Goal: Communication & Community: Answer question/provide support

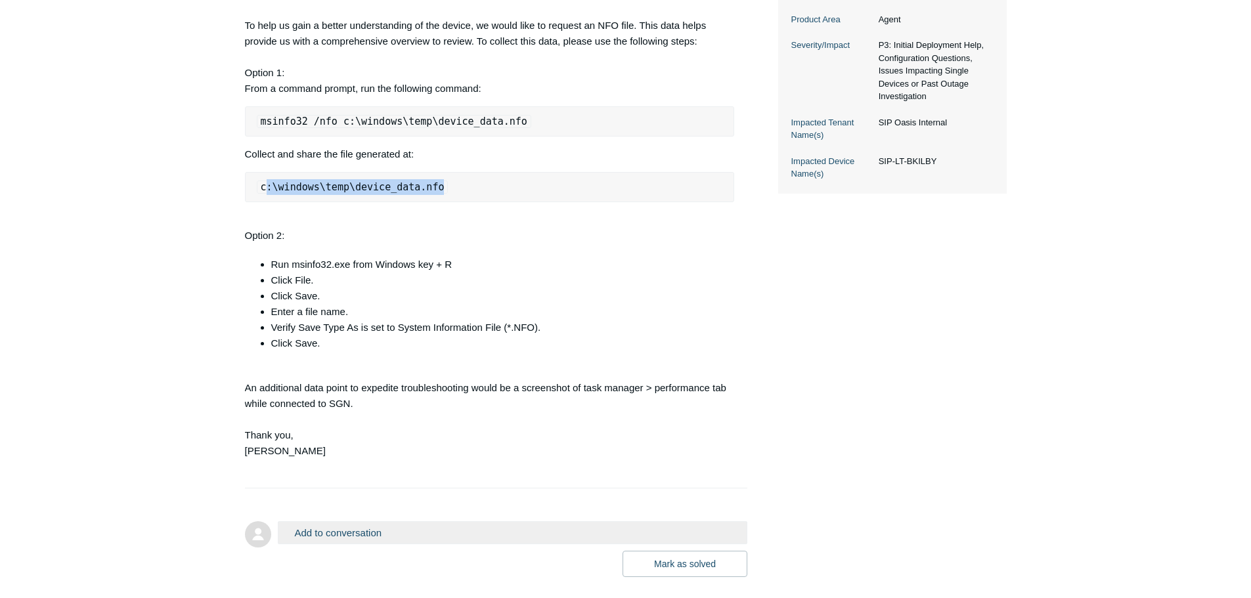
scroll to position [460, 0]
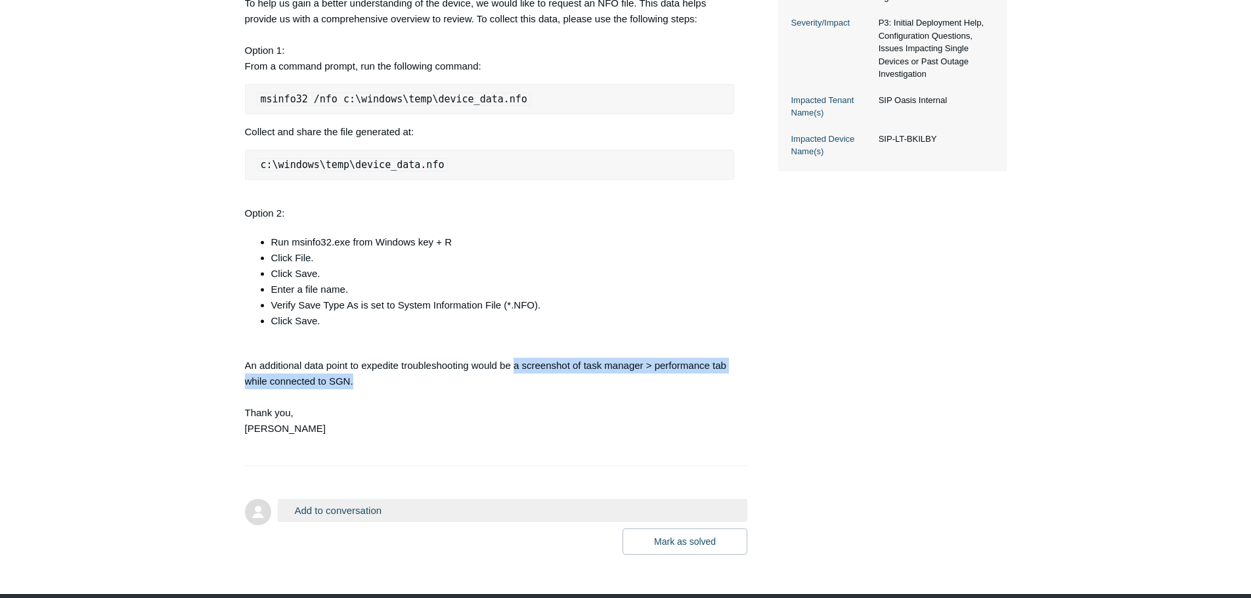
drag, startPoint x: 513, startPoint y: 397, endPoint x: 375, endPoint y: 412, distance: 139.3
click at [375, 412] on div "Hi [PERSON_NAME] To help us gain a better understanding of the device, we would…" at bounding box center [490, 208] width 490 height 488
copy div "a screenshot of task manager > performance tab while connected to SGN."
click at [382, 398] on div "Hi [PERSON_NAME] To help us gain a better understanding of the device, we would…" at bounding box center [490, 208] width 490 height 488
click at [433, 398] on div "Hi [PERSON_NAME] To help us gain a better understanding of the device, we would…" at bounding box center [490, 208] width 490 height 488
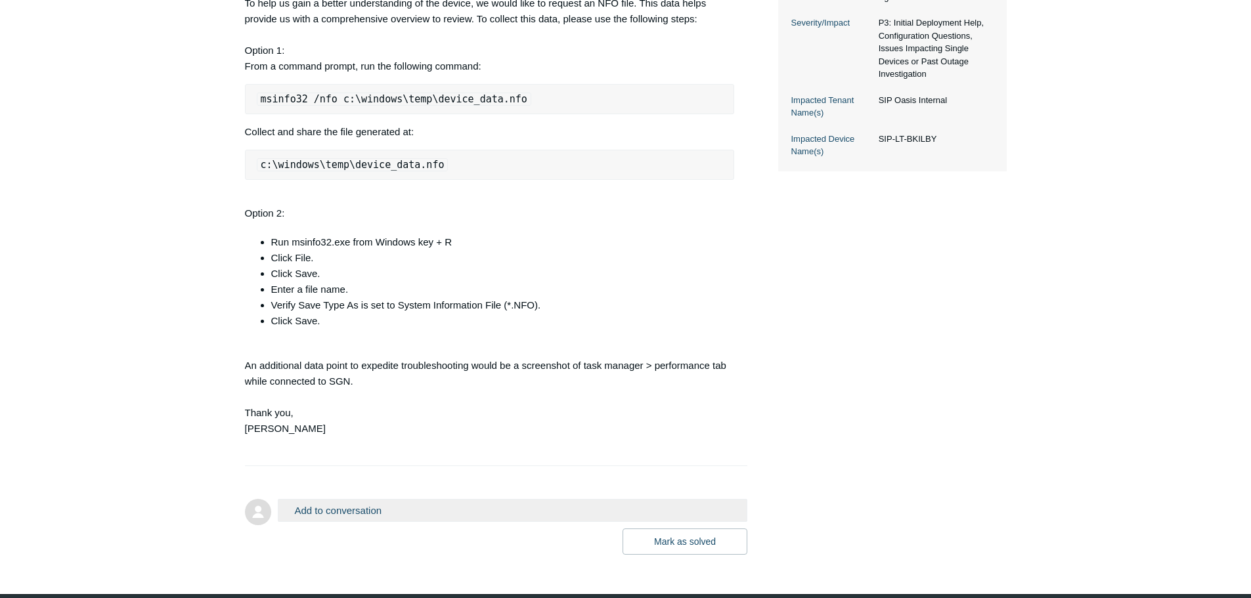
click at [480, 398] on div "Hi [PERSON_NAME] To help us gain a better understanding of the device, we would…" at bounding box center [490, 208] width 490 height 488
click at [505, 398] on div "Hi [PERSON_NAME] To help us gain a better understanding of the device, we would…" at bounding box center [490, 208] width 490 height 488
click at [515, 397] on div "Hi [PERSON_NAME] To help us gain a better understanding of the device, we would…" at bounding box center [490, 208] width 490 height 488
click at [542, 397] on div "Hi [PERSON_NAME] To help us gain a better understanding of the device, we would…" at bounding box center [490, 208] width 490 height 488
click at [526, 41] on div "Hi [PERSON_NAME] To help us gain a better understanding of the device, we would…" at bounding box center [490, 208] width 490 height 488
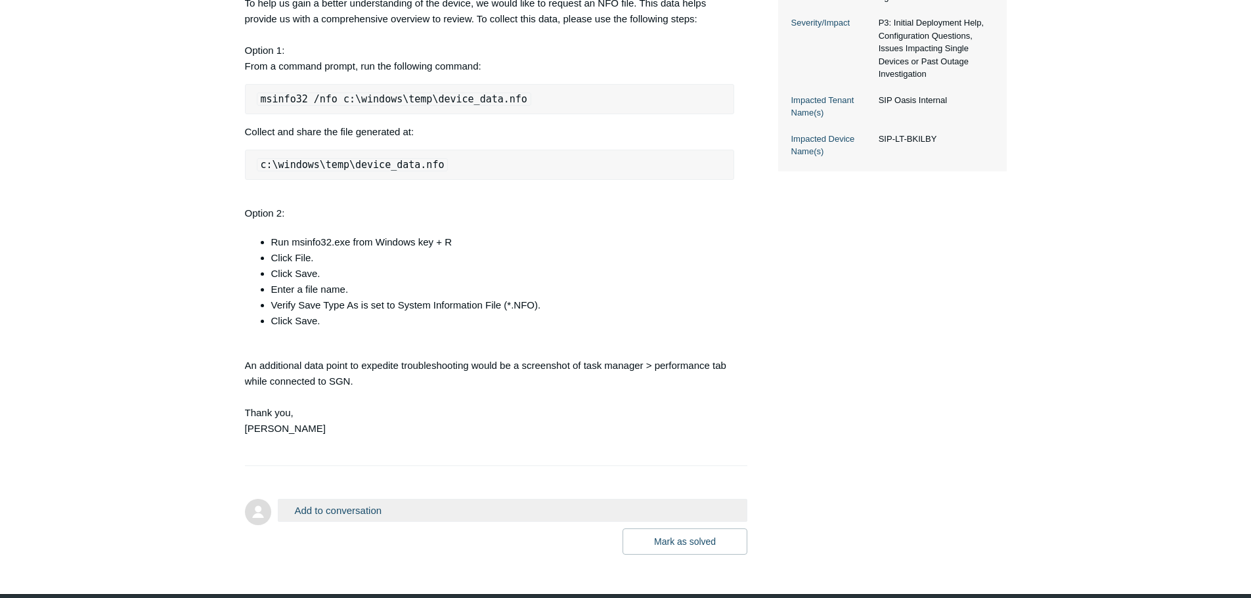
click at [191, 454] on main "Requests Contributions Following Todyl Support Center My activities SIP-LT-BKIL…" at bounding box center [625, 71] width 1251 height 968
click at [647, 395] on div "Hi [PERSON_NAME] To help us gain a better understanding of the device, we would…" at bounding box center [490, 208] width 490 height 488
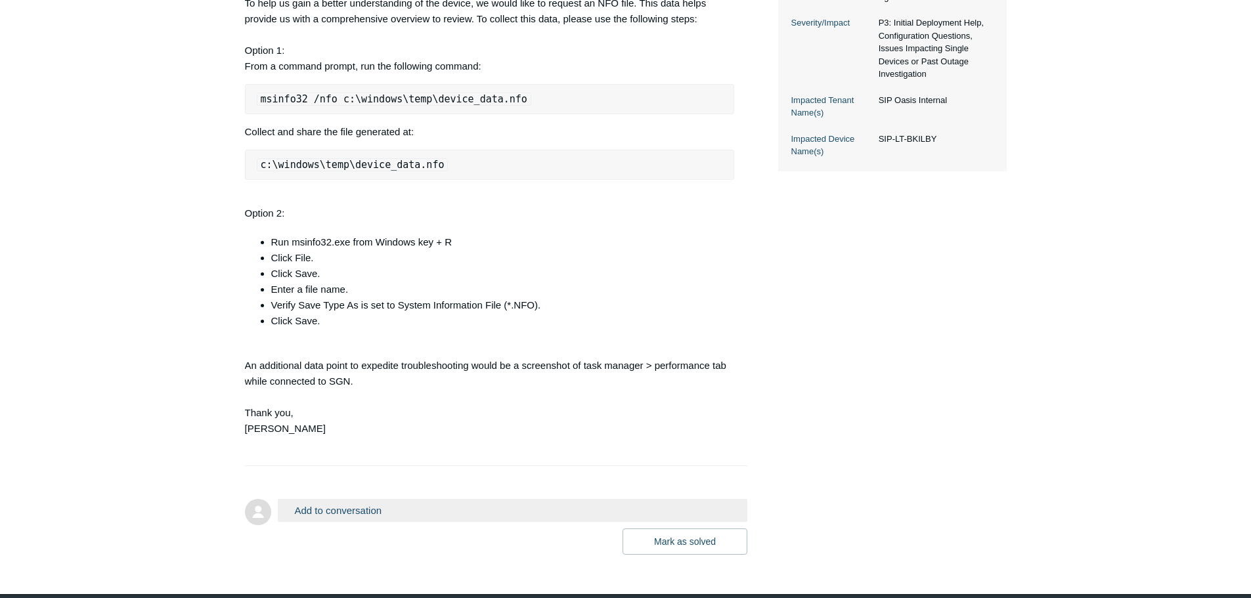
click at [642, 397] on div "Hi [PERSON_NAME] To help us gain a better understanding of the device, we would…" at bounding box center [490, 208] width 490 height 488
click at [647, 397] on div "Hi [PERSON_NAME] To help us gain a better understanding of the device, we would…" at bounding box center [490, 208] width 490 height 488
click at [274, 242] on div "Hi [PERSON_NAME] To help us gain a better understanding of the device, we would…" at bounding box center [490, 208] width 490 height 488
click at [263, 246] on div "Hi [PERSON_NAME] To help us gain a better understanding of the device, we would…" at bounding box center [490, 208] width 490 height 488
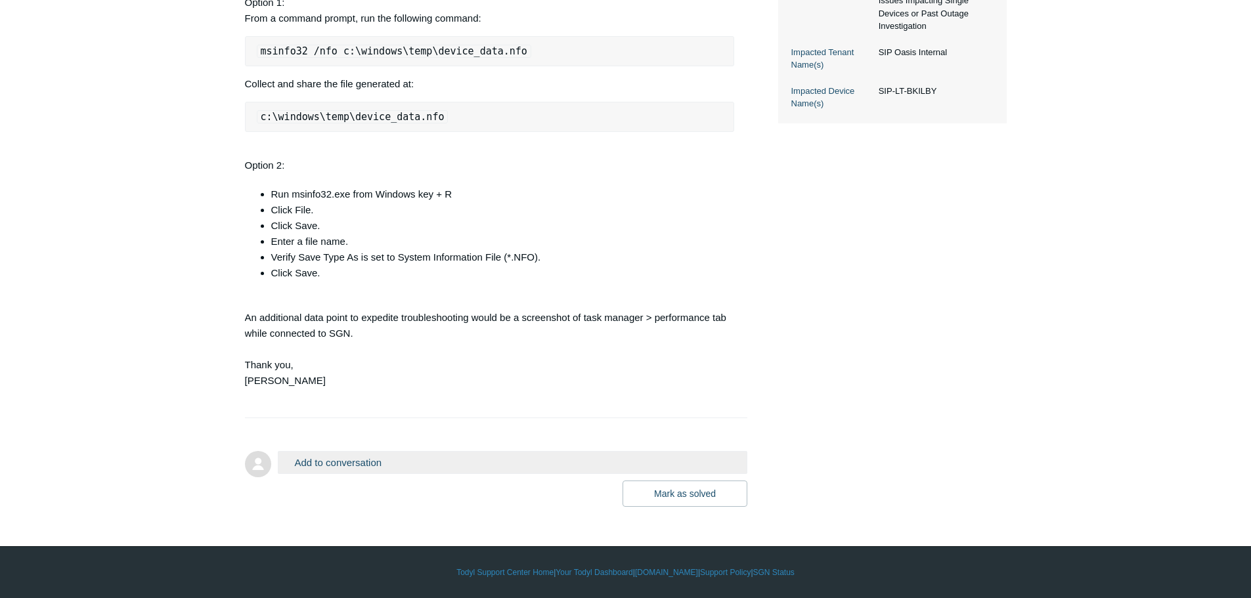
scroll to position [539, 0]
click at [370, 465] on button "Add to conversation" at bounding box center [513, 462] width 470 height 23
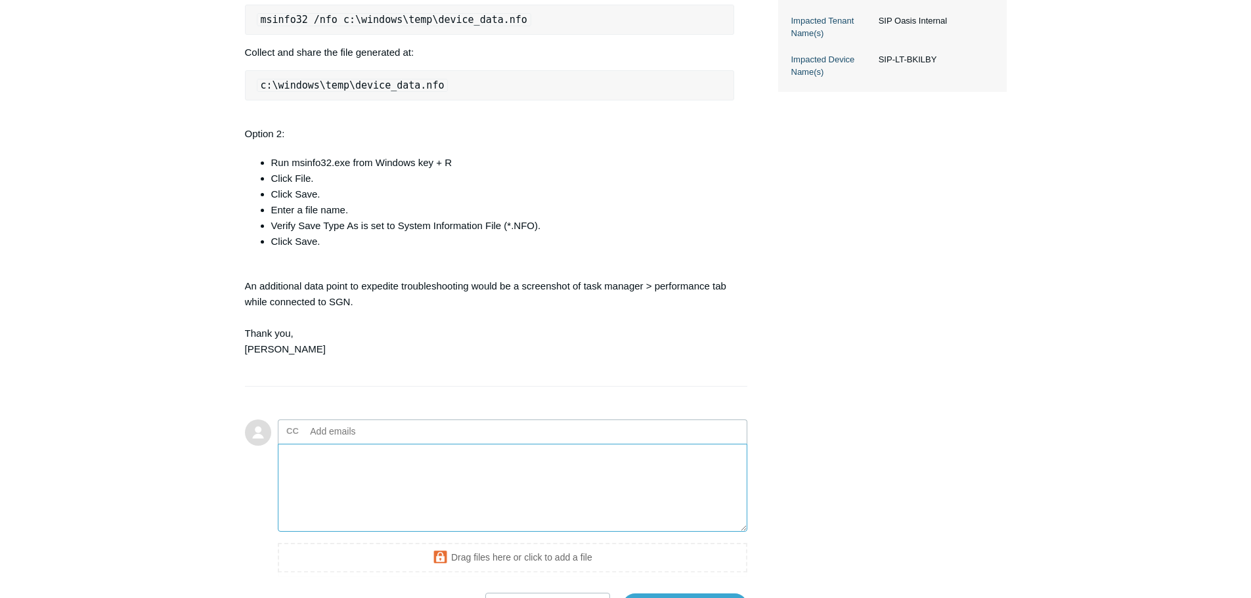
click at [351, 496] on textarea "Add your reply" at bounding box center [513, 488] width 470 height 89
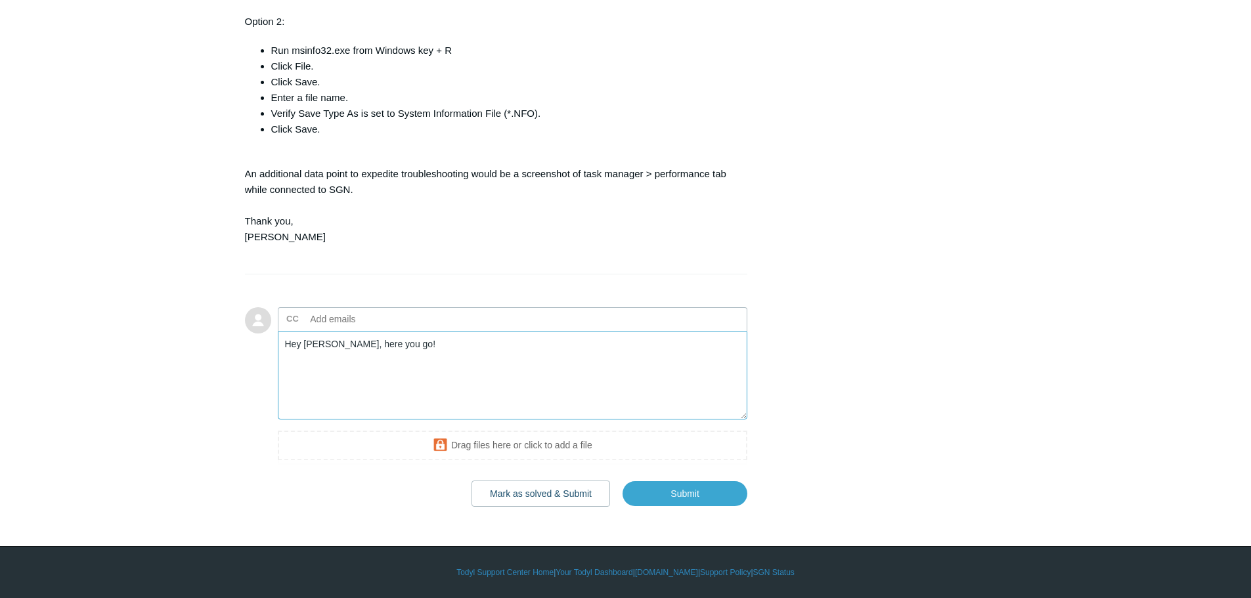
scroll to position [670, 0]
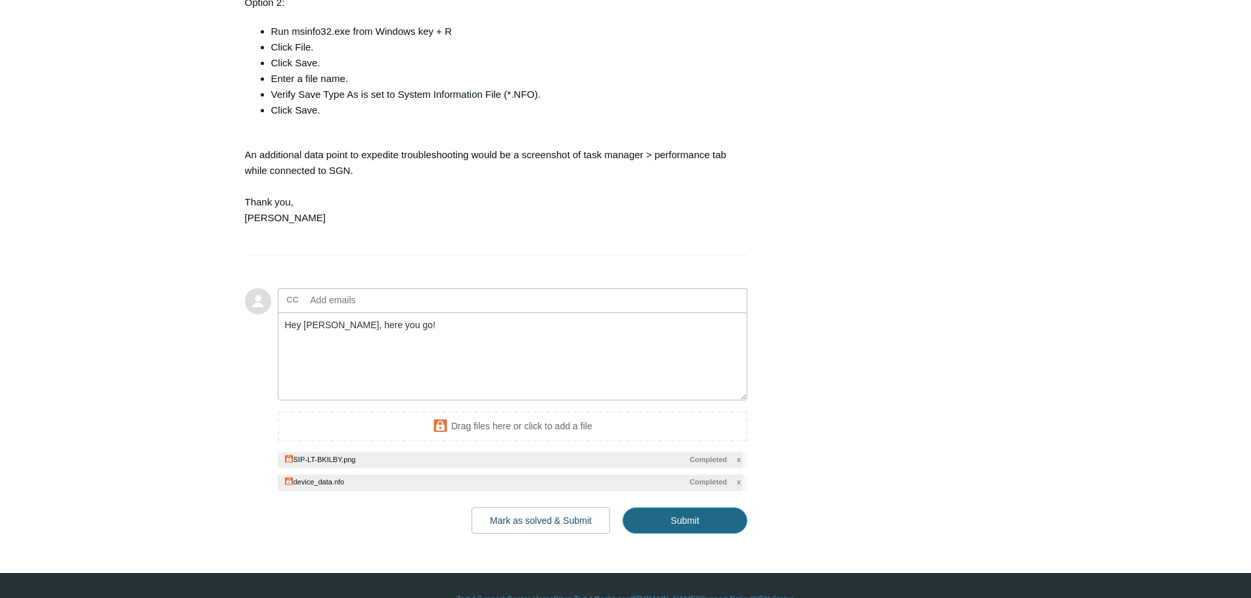
click at [692, 534] on input "Submit" at bounding box center [684, 520] width 125 height 26
type textarea "Hey [PERSON_NAME], here you go! This ticket includes a secure attachment. Use t…"
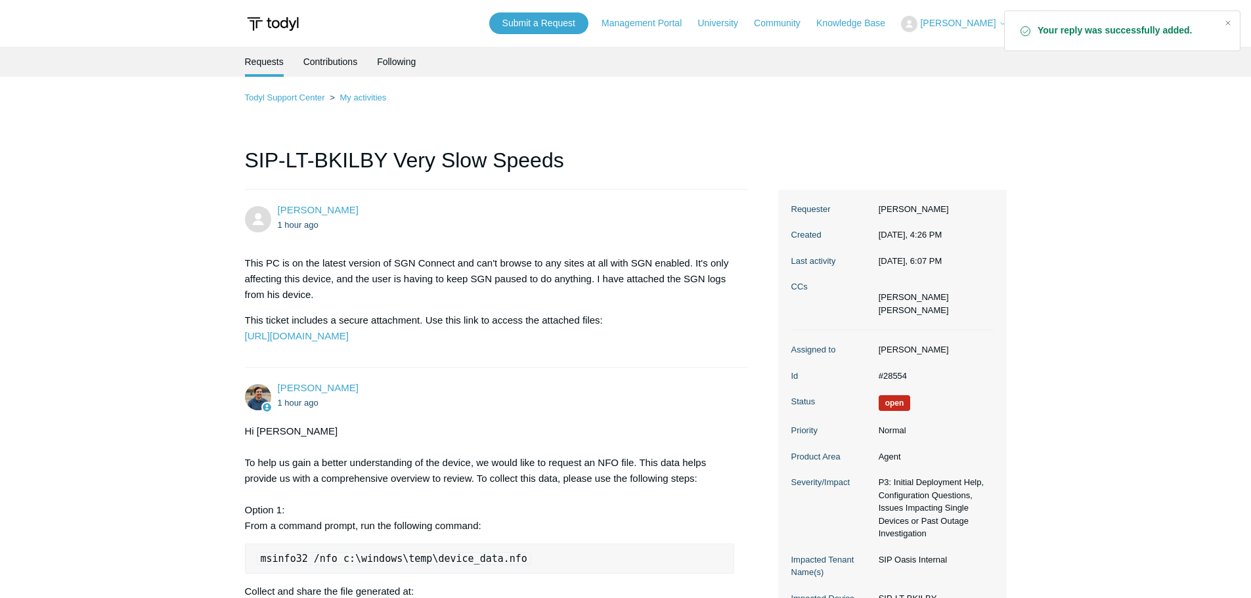
click at [315, 259] on p "This PC is on the latest version of SGN Connect and can't browse to any sites a…" at bounding box center [490, 278] width 490 height 47
click at [351, 277] on p "This PC is on the latest version of SGN Connect and can't browse to any sites a…" at bounding box center [490, 278] width 490 height 47
click at [482, 276] on p "This PC is on the latest version of SGN Connect and can't browse to any sites a…" at bounding box center [490, 278] width 490 height 47
click at [487, 261] on p "This PC is on the latest version of SGN Connect and can't browse to any sites a…" at bounding box center [490, 278] width 490 height 47
click at [498, 272] on p "This PC is on the latest version of SGN Connect and can't browse to any sites a…" at bounding box center [490, 278] width 490 height 47
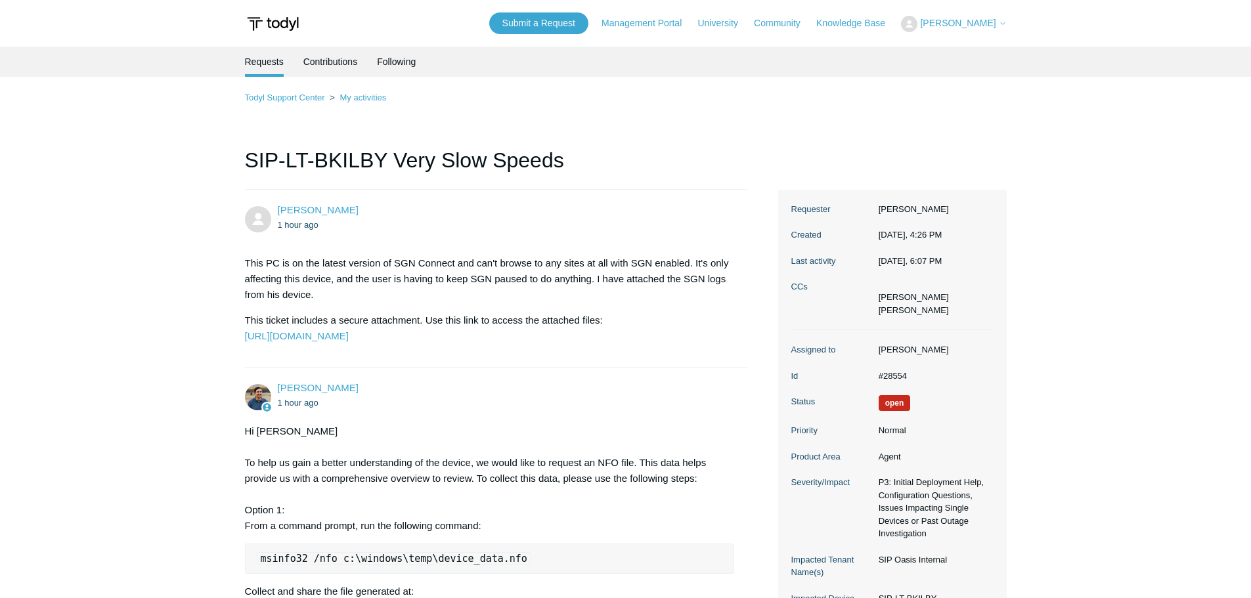
click at [408, 160] on h1 "SIP-LT-BKILBY Very Slow Speeds" at bounding box center [496, 166] width 503 height 45
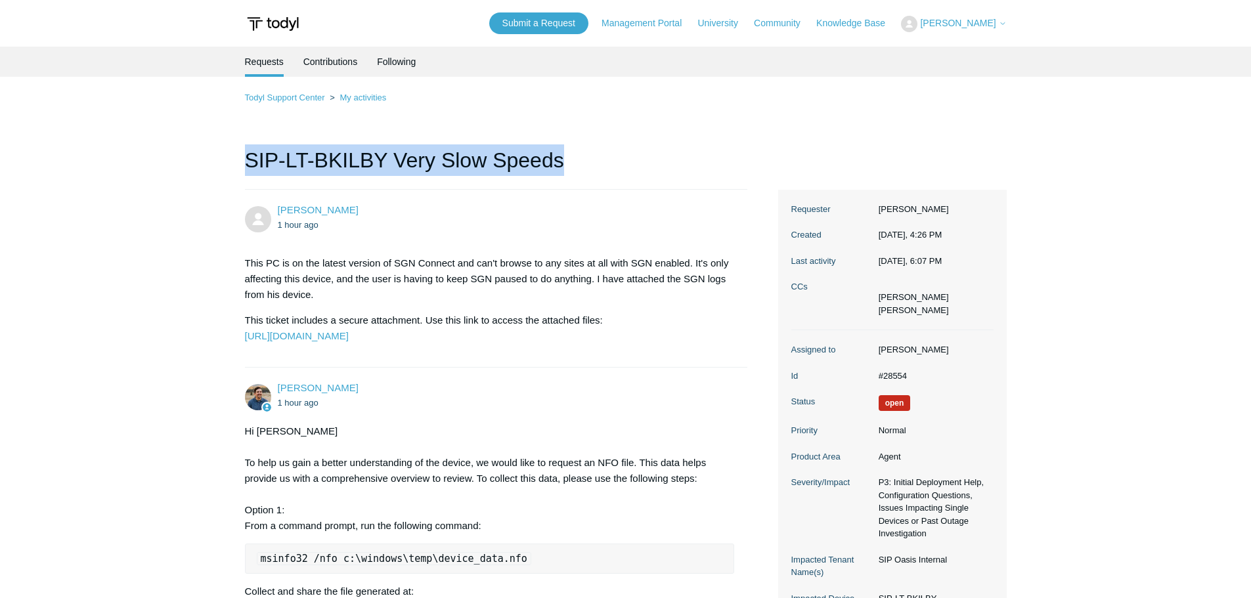
click at [408, 160] on h1 "SIP-LT-BKILBY Very Slow Speeds" at bounding box center [496, 166] width 503 height 45
click at [407, 163] on h1 "SIP-LT-BKILBY Very Slow Speeds" at bounding box center [496, 166] width 503 height 45
click at [332, 160] on h1 "SIP-LT-BKILBY Very Slow Speeds" at bounding box center [496, 166] width 503 height 45
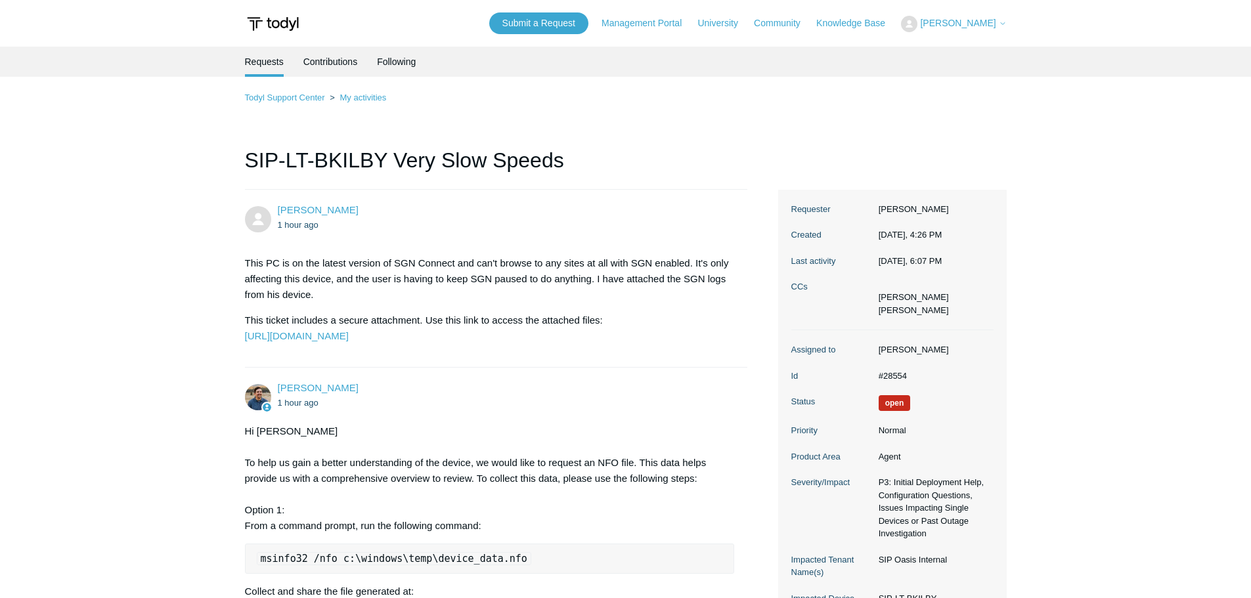
click at [259, 160] on h1 "SIP-LT-BKILBY Very Slow Speeds" at bounding box center [496, 166] width 503 height 45
click at [534, 161] on h1 "SIP-LT-BKILBY Very Slow Speeds" at bounding box center [496, 166] width 503 height 45
click at [1081, 113] on main "Requests Contributions Following Todyl Support Center My activities SIP-LT-BKIL…" at bounding box center [625, 604] width 1251 height 1114
drag, startPoint x: 797, startPoint y: 120, endPoint x: 796, endPoint y: 131, distance: 10.6
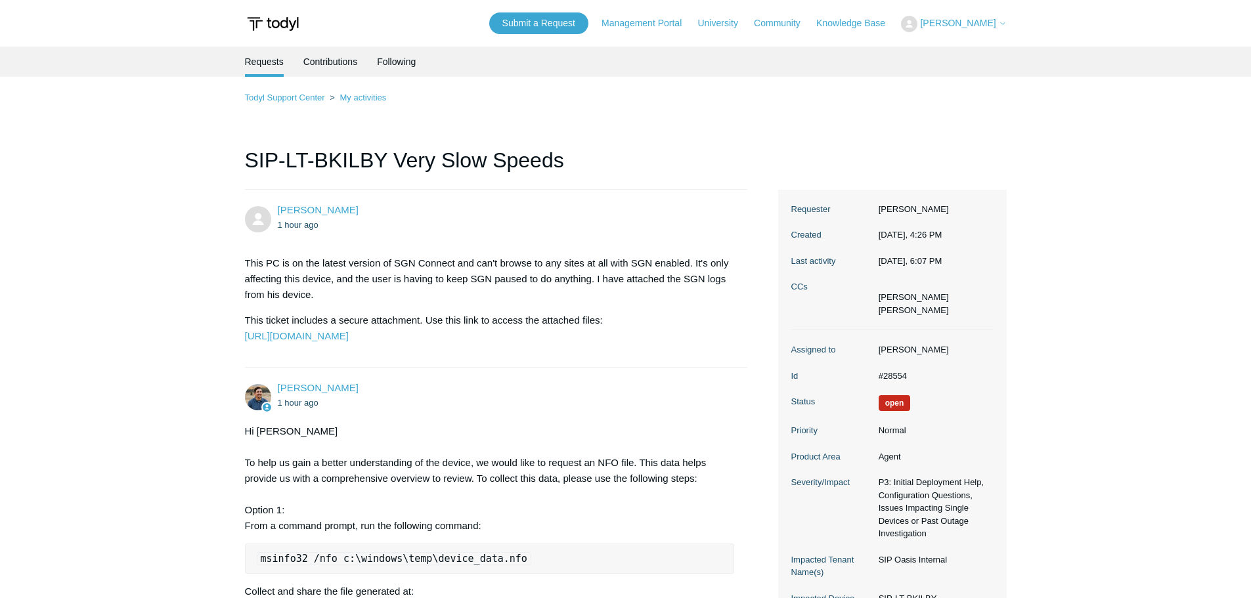
click at [320, 267] on p "This PC is on the latest version of SGN Connect and can't browse to any sites a…" at bounding box center [490, 278] width 490 height 47
click at [315, 288] on p "This PC is on the latest version of SGN Connect and can't browse to any sites a…" at bounding box center [490, 278] width 490 height 47
click at [303, 297] on p "This PC is on the latest version of SGN Connect and can't browse to any sites a…" at bounding box center [490, 278] width 490 height 47
click at [301, 318] on p "This ticket includes a secure attachment. Use this link to access the attached …" at bounding box center [490, 328] width 490 height 32
click at [307, 320] on p "This ticket includes a secure attachment. Use this link to access the attached …" at bounding box center [490, 328] width 490 height 32
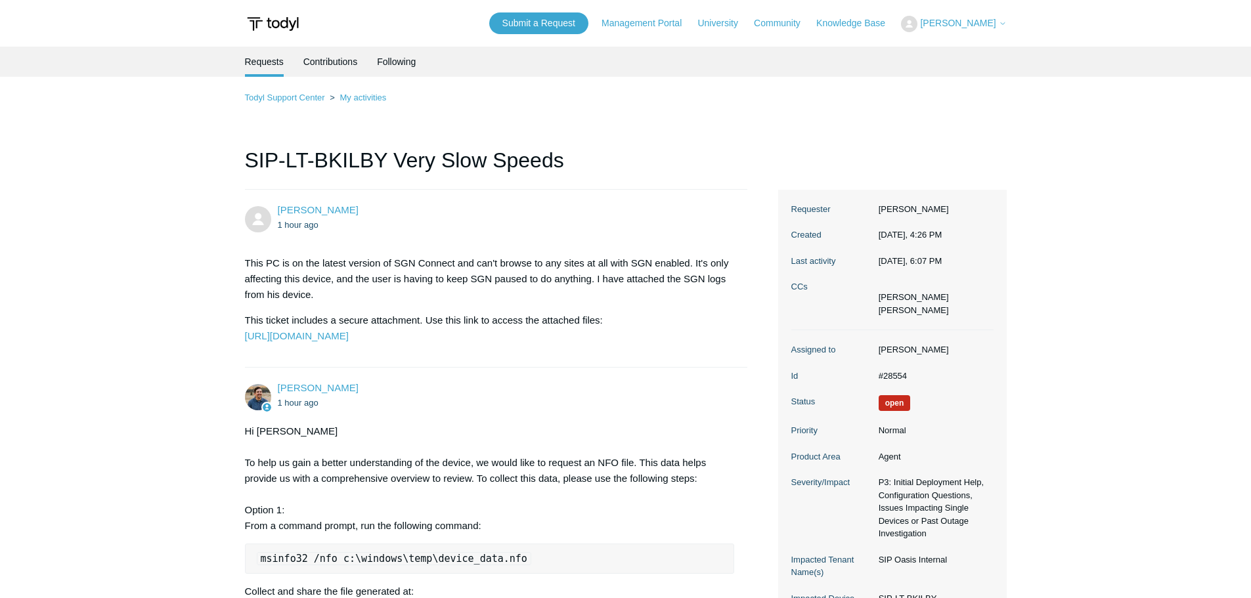
click at [301, 291] on p "This PC is on the latest version of SGN Connect and can't browse to any sites a…" at bounding box center [490, 278] width 490 height 47
click at [312, 280] on p "This PC is on the latest version of SGN Connect and can't browse to any sites a…" at bounding box center [490, 278] width 490 height 47
click at [335, 265] on p "This PC is on the latest version of SGN Connect and can't browse to any sites a…" at bounding box center [490, 278] width 490 height 47
